Goal: Find specific page/section: Find specific page/section

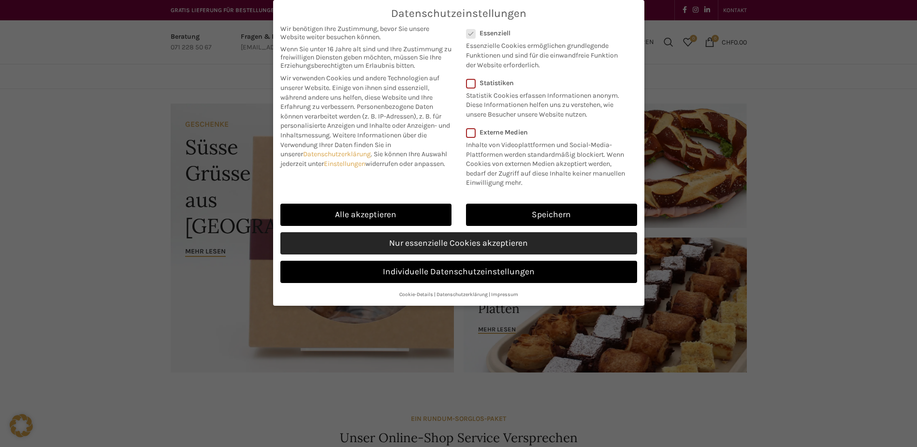
click at [447, 243] on link "Nur essenzielle Cookies akzeptieren" at bounding box center [458, 243] width 357 height 22
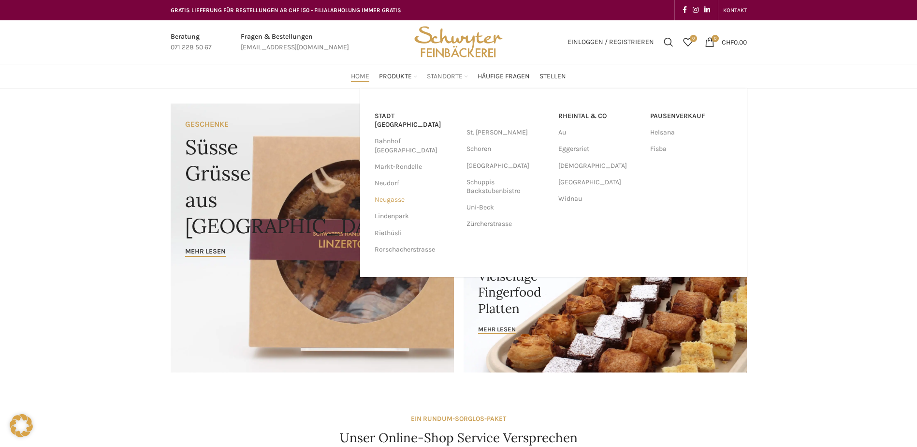
click at [389, 191] on link "Neugasse" at bounding box center [416, 199] width 82 height 16
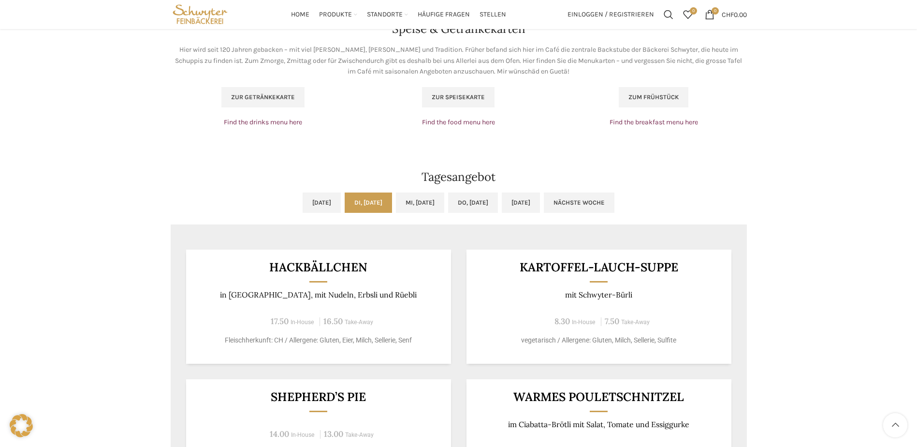
scroll to position [677, 0]
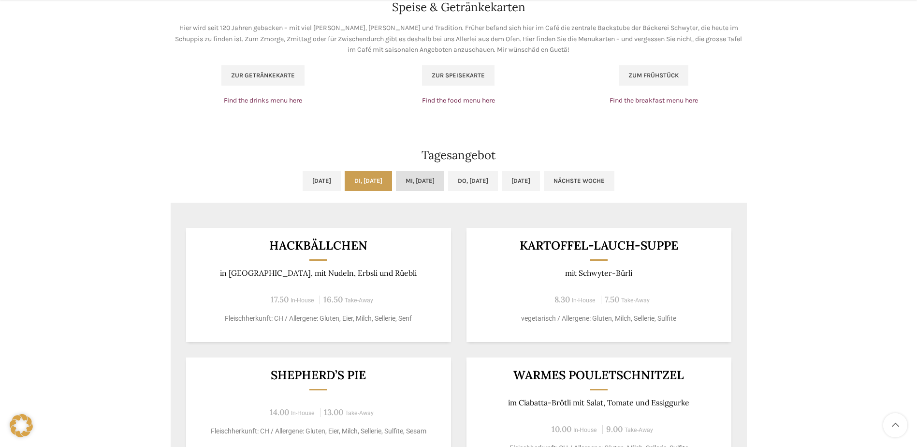
click at [418, 175] on link "Mi, [DATE]" at bounding box center [420, 181] width 48 height 20
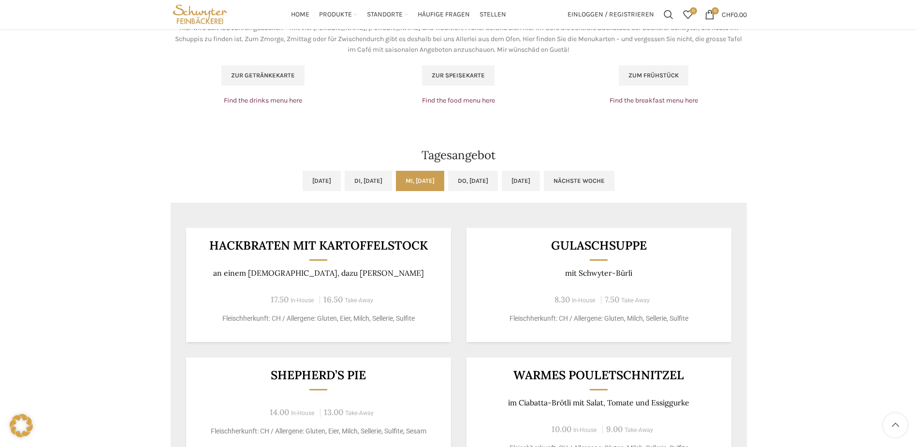
scroll to position [532, 0]
